Goal: Information Seeking & Learning: Check status

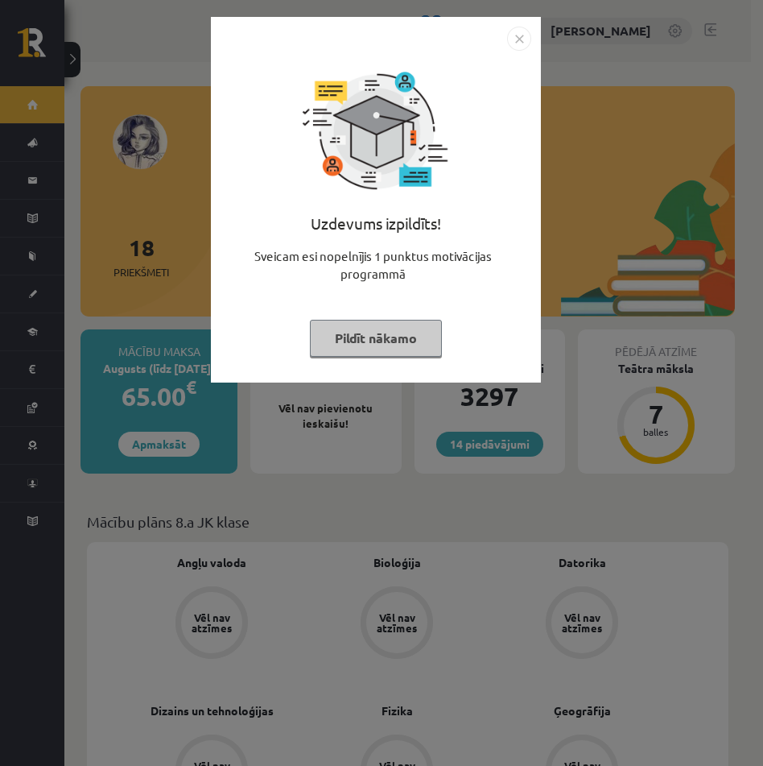
click at [514, 39] on img "Close" at bounding box center [519, 39] width 24 height 24
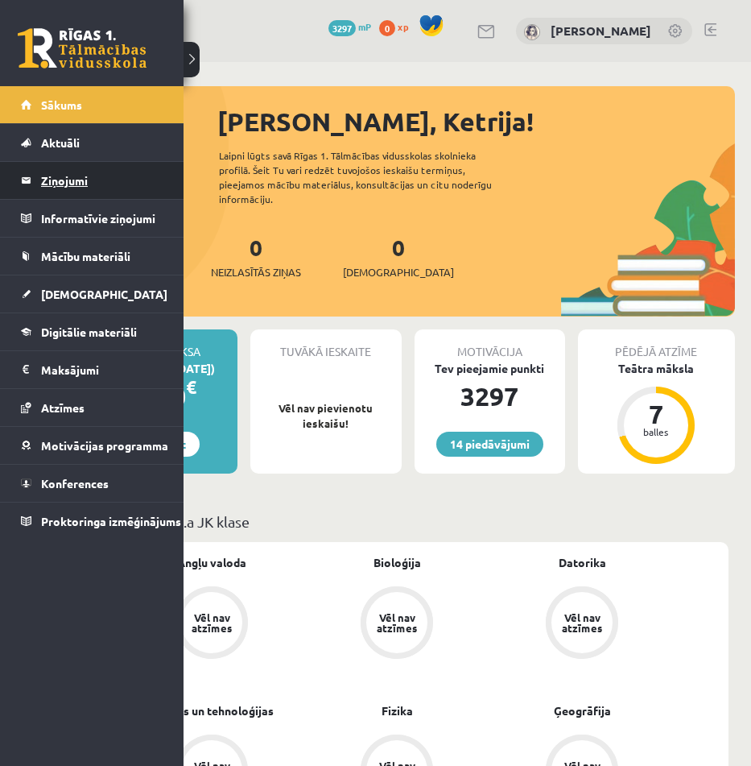
click at [75, 182] on legend "Ziņojumi 0" at bounding box center [102, 180] width 122 height 37
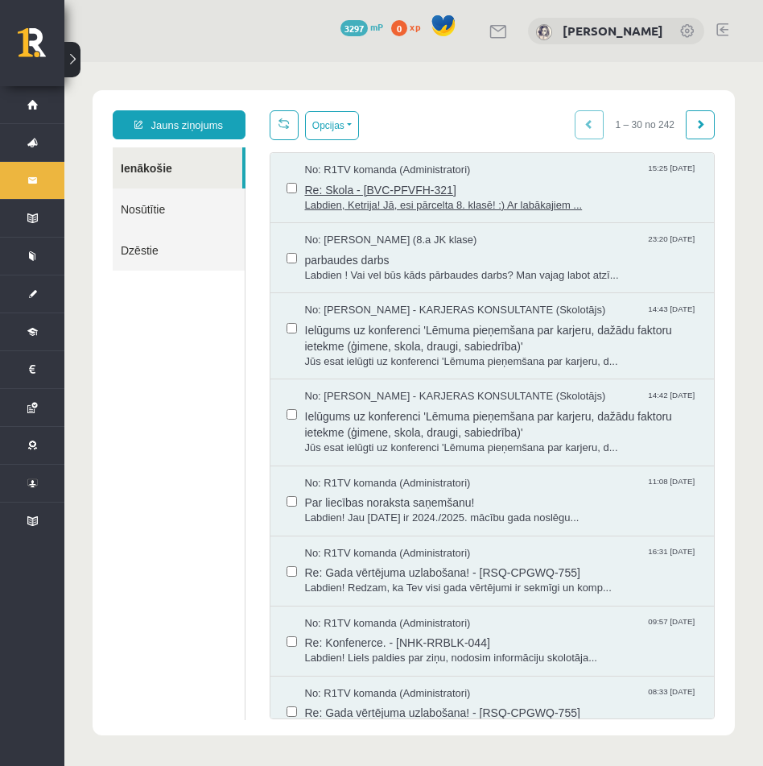
click at [486, 205] on span "Labdien, Ketrija! Jā, esi pārcelta 8. klasē! :) Ar labākajiem ..." at bounding box center [502, 205] width 394 height 15
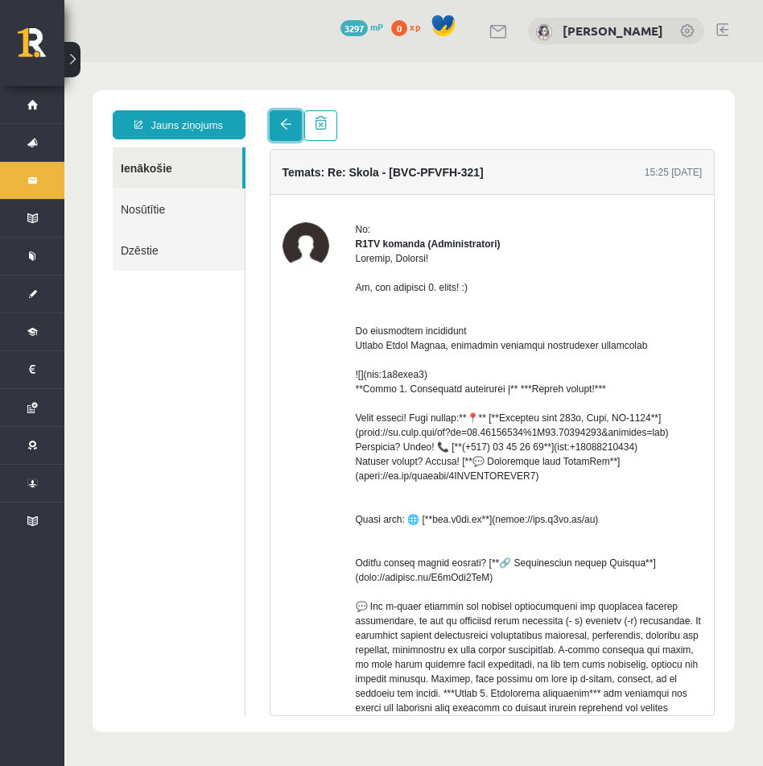
click at [282, 126] on span at bounding box center [285, 123] width 11 height 11
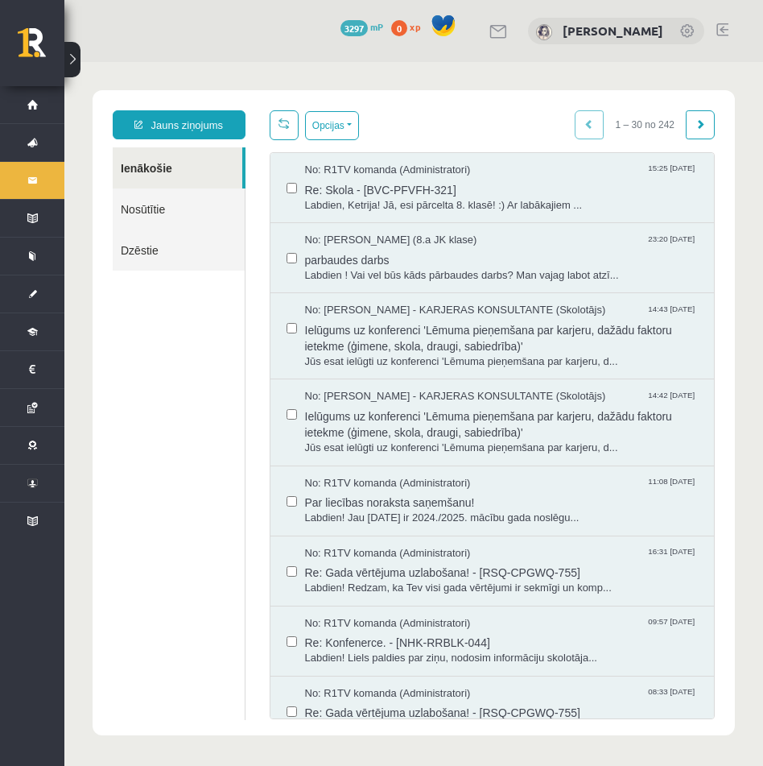
click at [197, 216] on link "Nosūtītie" at bounding box center [179, 208] width 132 height 41
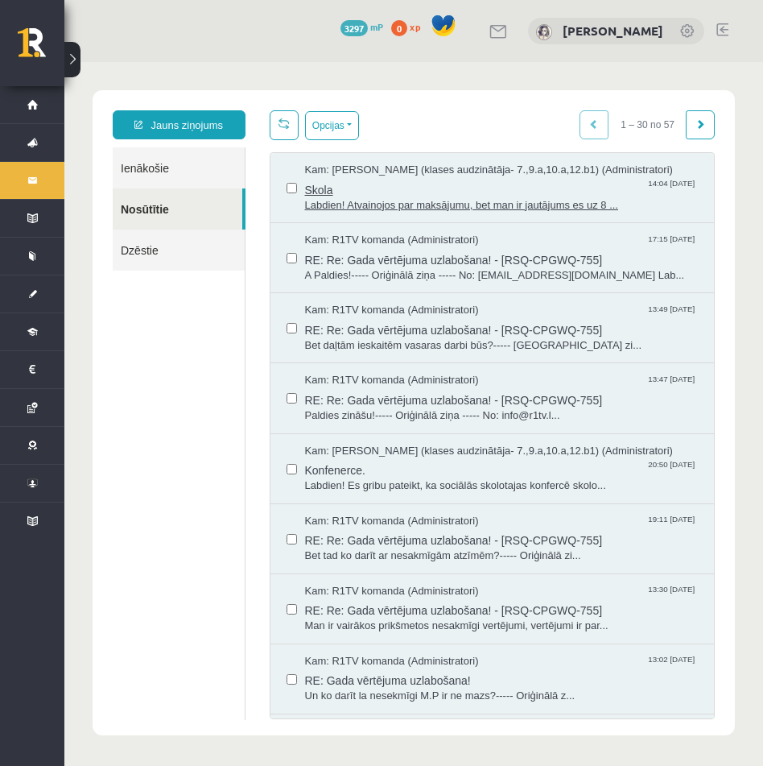
click at [476, 213] on span "Labdien! Atvainojos par maksājumu, bet man ir jautājums es uz 8 ..." at bounding box center [502, 205] width 394 height 15
